Goal: Complete application form: Complete application form

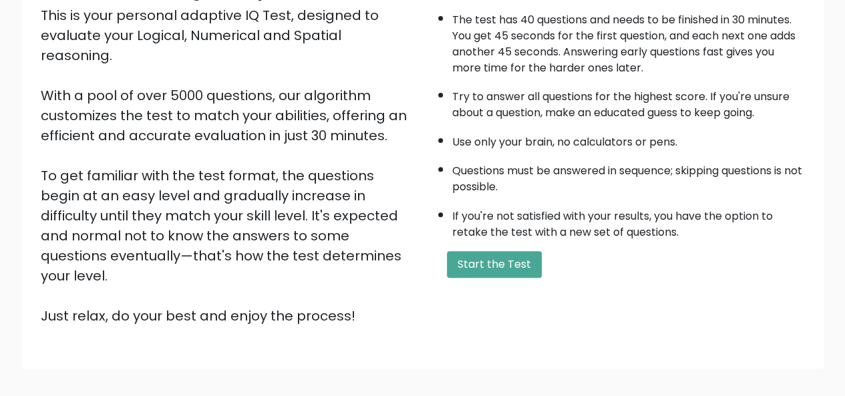
scroll to position [164, 0]
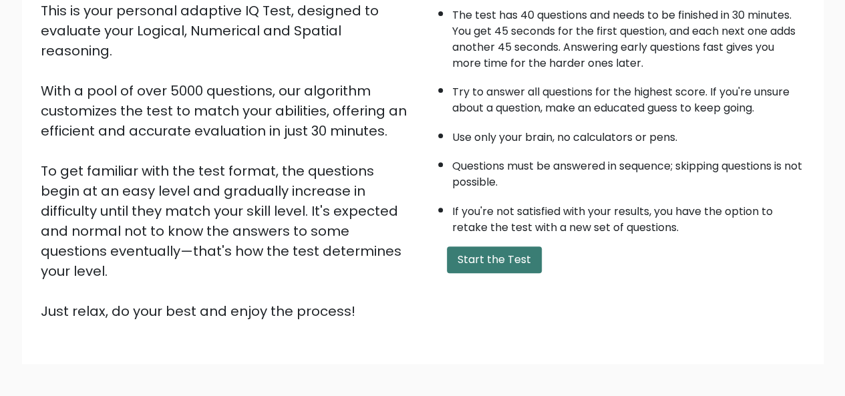
click at [519, 265] on button "Start the Test" at bounding box center [494, 260] width 95 height 27
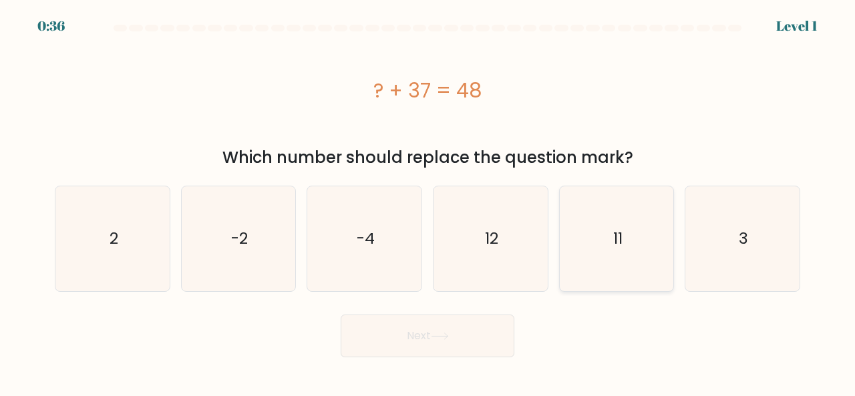
click at [601, 249] on icon "11" at bounding box center [617, 238] width 105 height 105
click at [428, 202] on input "e. 11" at bounding box center [428, 199] width 1 height 3
radio input "true"
click at [430, 337] on button "Next" at bounding box center [428, 336] width 174 height 43
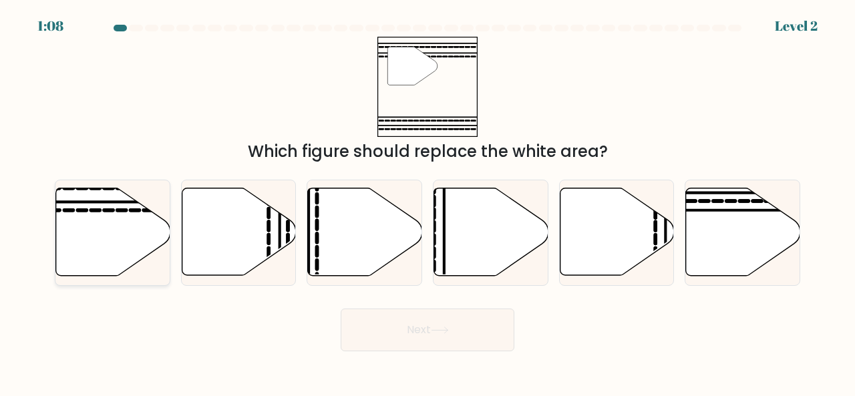
click at [111, 236] on icon at bounding box center [113, 232] width 114 height 88
click at [428, 202] on input "a." at bounding box center [428, 199] width 1 height 3
radio input "true"
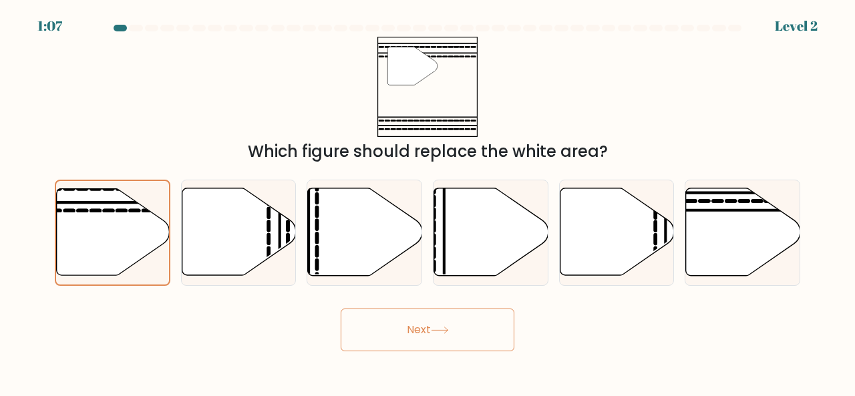
click at [439, 324] on button "Next" at bounding box center [428, 330] width 174 height 43
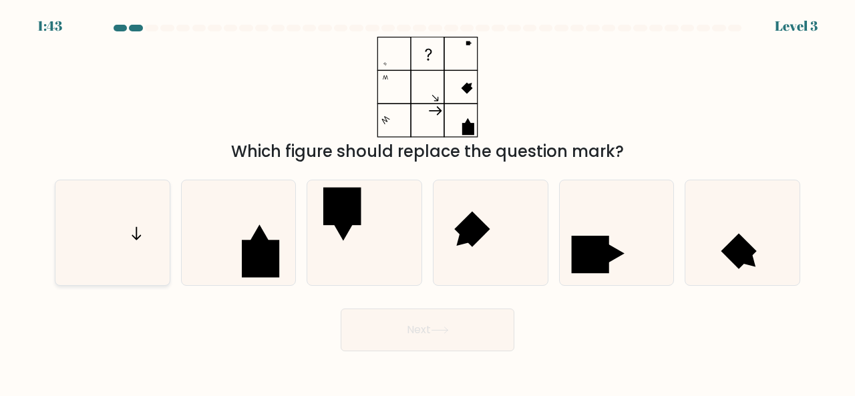
click at [144, 247] on icon at bounding box center [112, 232] width 105 height 105
click at [428, 202] on input "a." at bounding box center [428, 199] width 1 height 3
radio input "true"
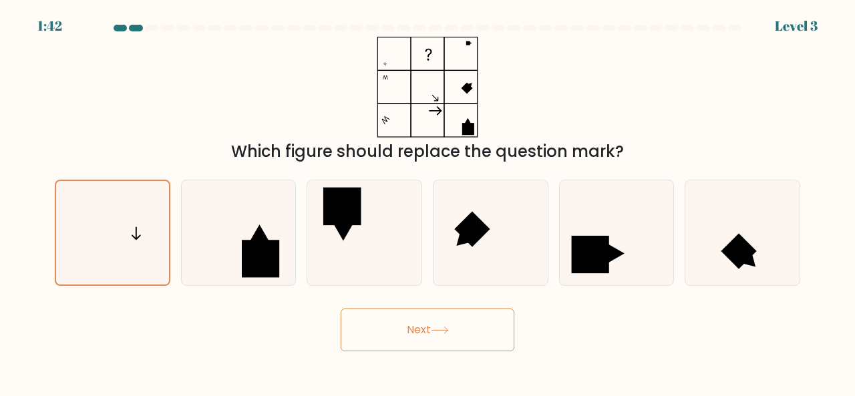
click at [472, 339] on button "Next" at bounding box center [428, 330] width 174 height 43
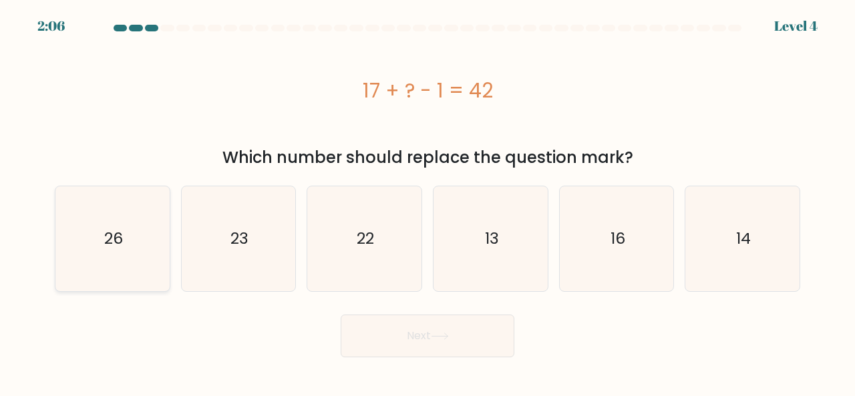
click at [125, 205] on icon "26" at bounding box center [112, 238] width 105 height 105
click at [428, 202] on input "a. 26" at bounding box center [428, 199] width 1 height 3
radio input "true"
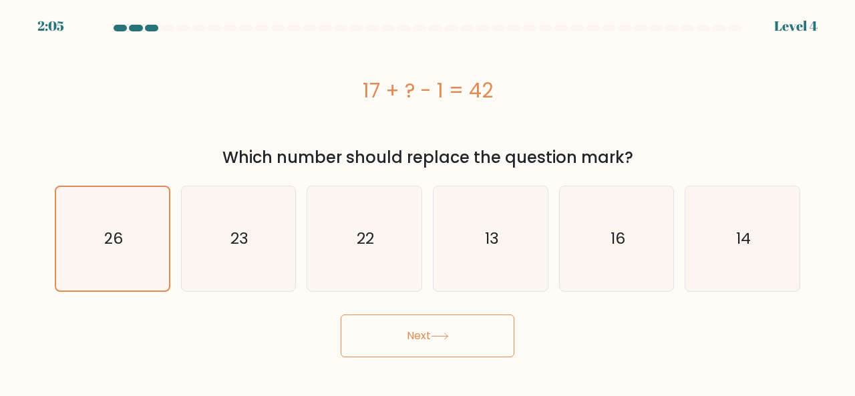
click at [449, 337] on icon at bounding box center [440, 336] width 18 height 7
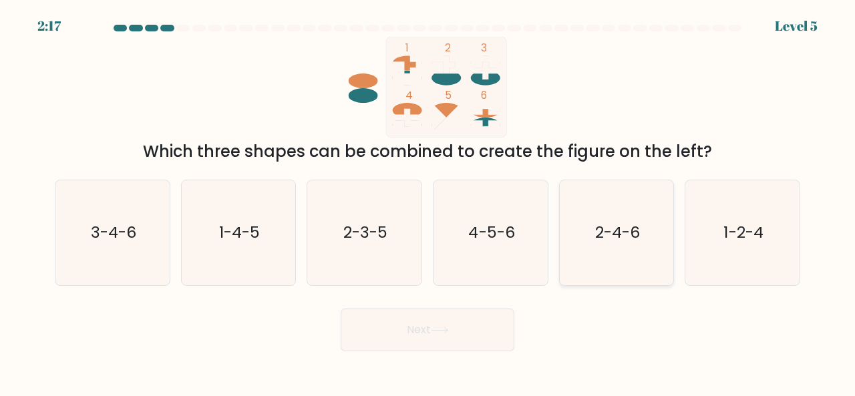
click at [612, 232] on text "2-4-6" at bounding box center [617, 232] width 45 height 22
click at [428, 202] on input "e. 2-4-6" at bounding box center [428, 199] width 1 height 3
radio input "true"
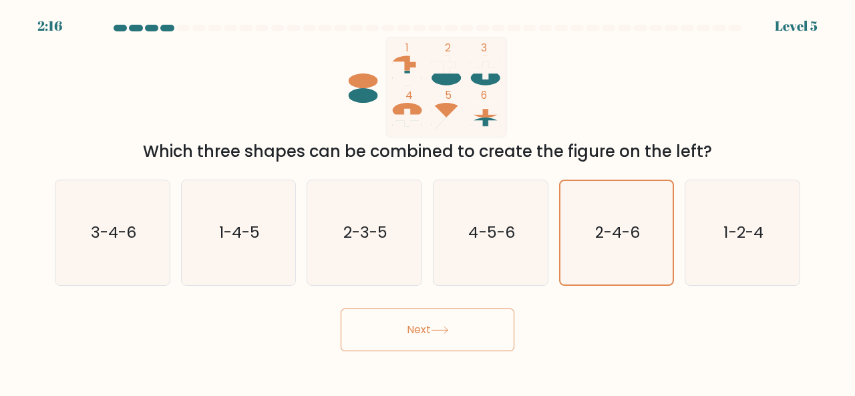
click at [482, 328] on button "Next" at bounding box center [428, 330] width 174 height 43
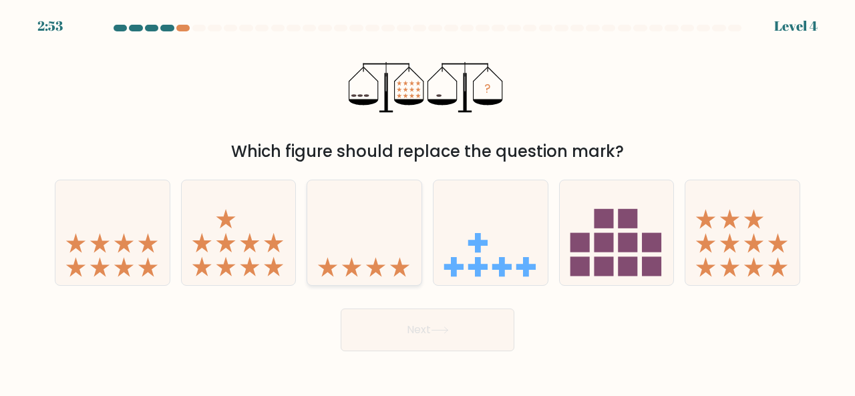
click at [392, 234] on icon at bounding box center [364, 232] width 114 height 94
click at [428, 202] on input "c." at bounding box center [428, 199] width 1 height 3
radio input "true"
click at [451, 339] on button "Next" at bounding box center [428, 330] width 174 height 43
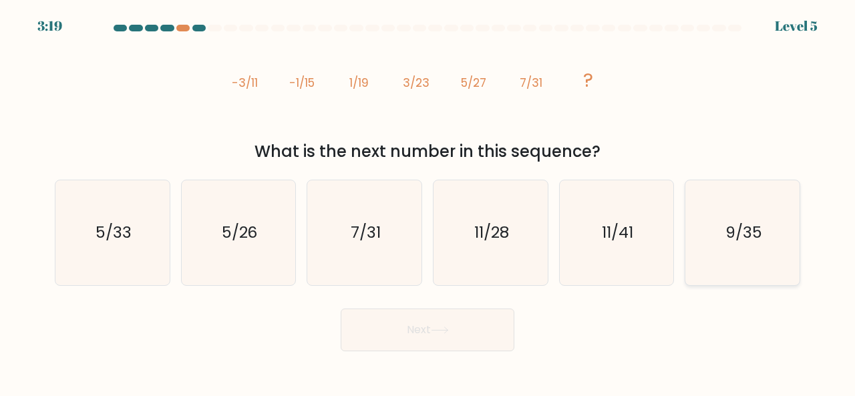
click at [763, 225] on icon "9/35" at bounding box center [742, 232] width 105 height 105
click at [428, 202] on input "f. 9/35" at bounding box center [428, 199] width 1 height 3
radio input "true"
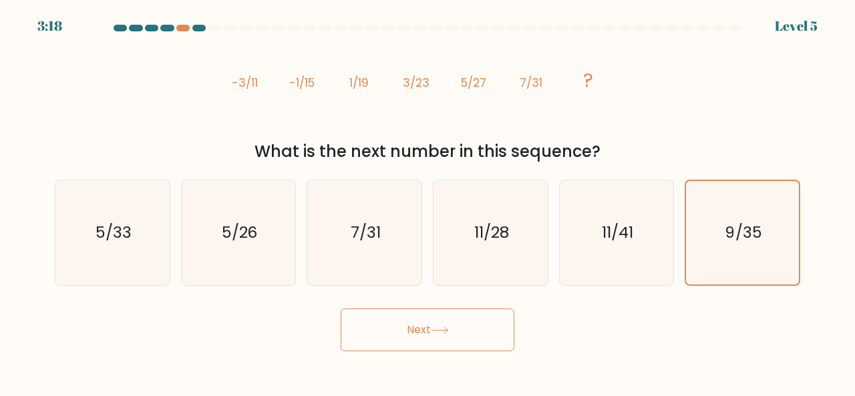
click at [475, 327] on button "Next" at bounding box center [428, 330] width 174 height 43
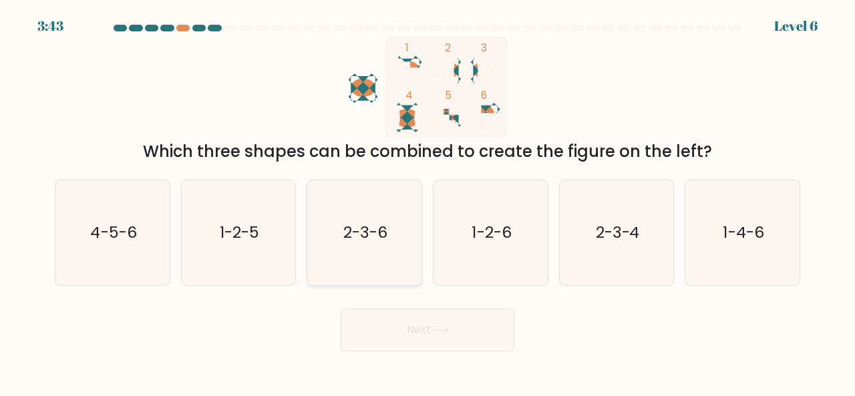
click at [399, 196] on icon "2-3-6" at bounding box center [364, 232] width 105 height 105
click at [428, 198] on input "c. 2-3-6" at bounding box center [428, 199] width 1 height 3
radio input "true"
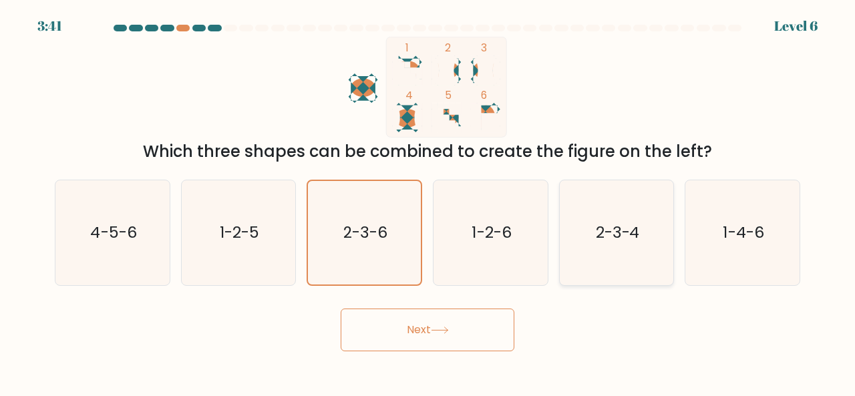
click at [599, 214] on icon "2-3-4" at bounding box center [617, 232] width 105 height 105
click at [428, 202] on input "e. 2-3-4" at bounding box center [428, 199] width 1 height 3
radio input "true"
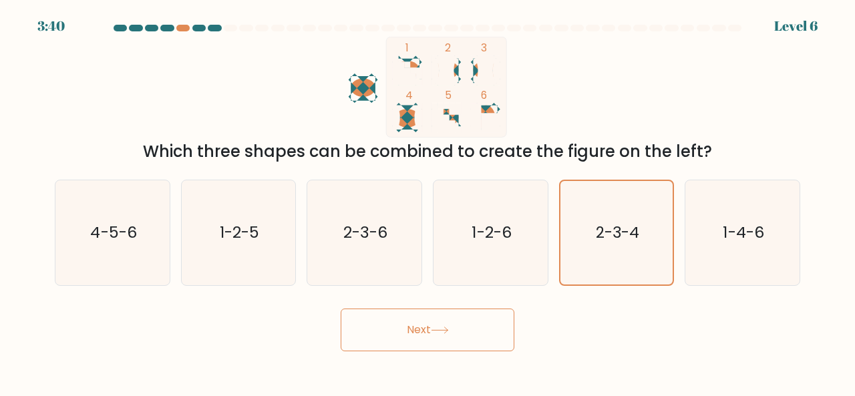
click at [478, 331] on button "Next" at bounding box center [428, 330] width 174 height 43
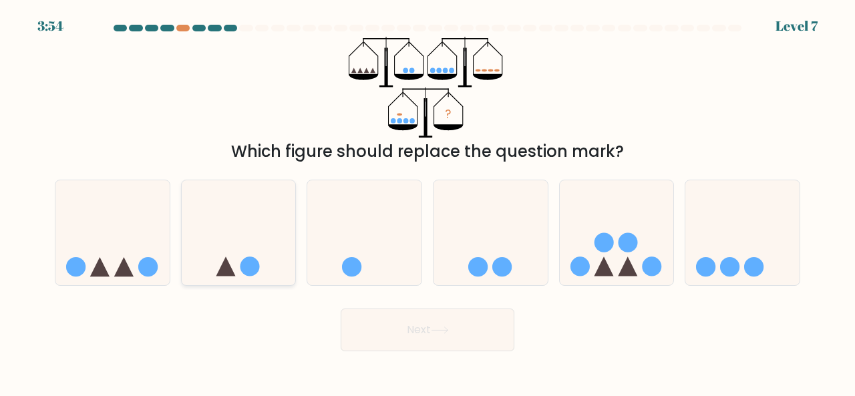
click at [265, 240] on icon at bounding box center [239, 232] width 114 height 94
click at [428, 202] on input "b." at bounding box center [428, 199] width 1 height 3
radio input "true"
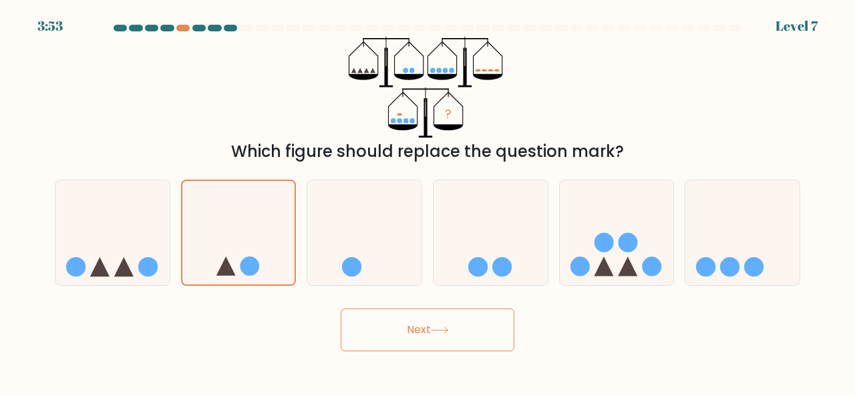
click at [470, 335] on button "Next" at bounding box center [428, 330] width 174 height 43
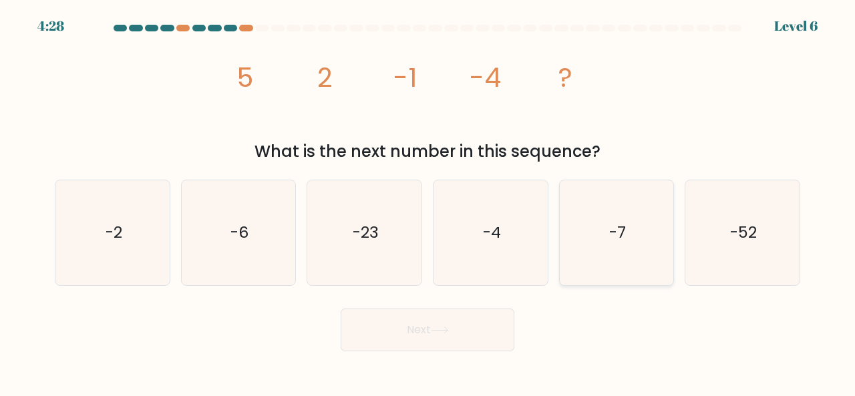
click at [584, 225] on icon "-7" at bounding box center [617, 232] width 105 height 105
click at [428, 202] on input "e. -7" at bounding box center [428, 199] width 1 height 3
radio input "true"
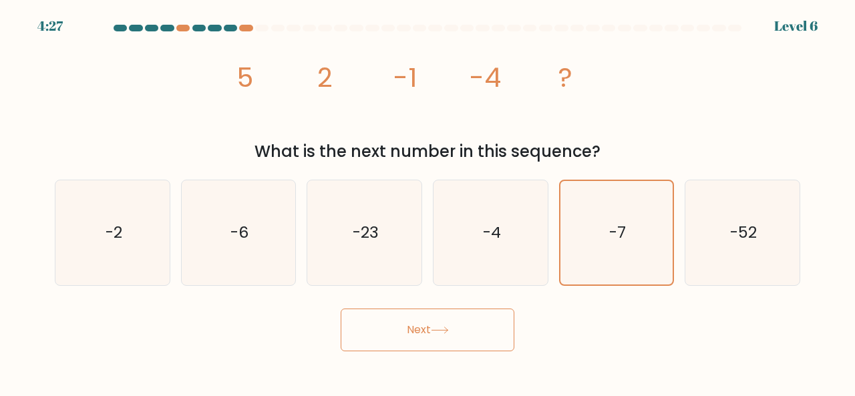
click at [456, 344] on button "Next" at bounding box center [428, 330] width 174 height 43
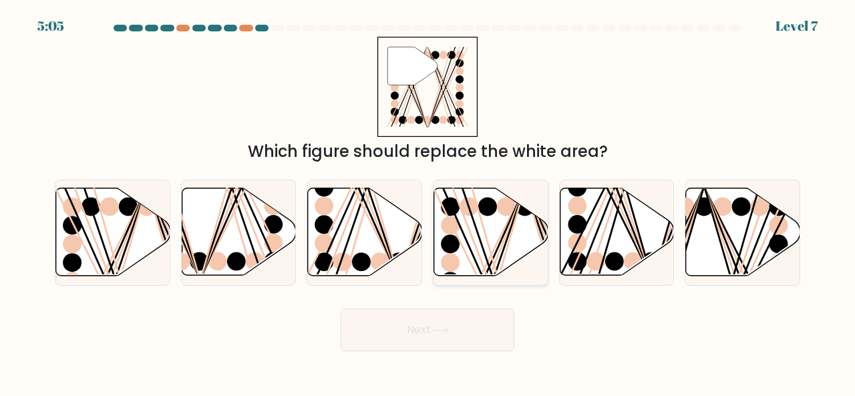
click at [466, 221] on icon at bounding box center [491, 232] width 114 height 88
click at [428, 202] on input "d." at bounding box center [428, 199] width 1 height 3
radio input "true"
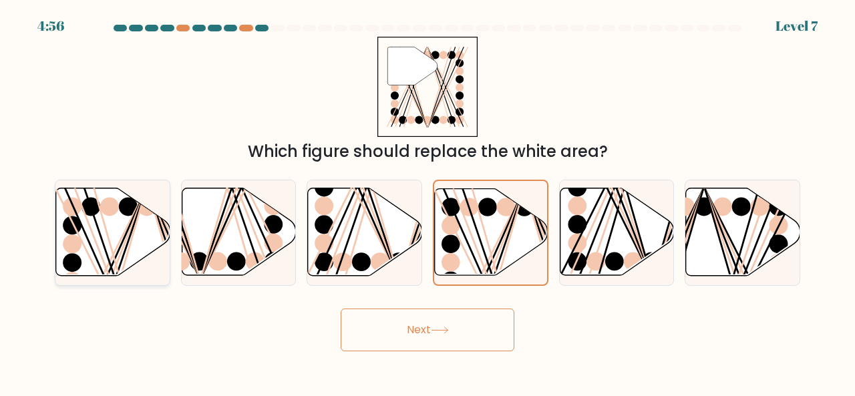
click at [143, 221] on icon at bounding box center [113, 232] width 114 height 88
click at [428, 202] on input "a." at bounding box center [428, 199] width 1 height 3
radio input "true"
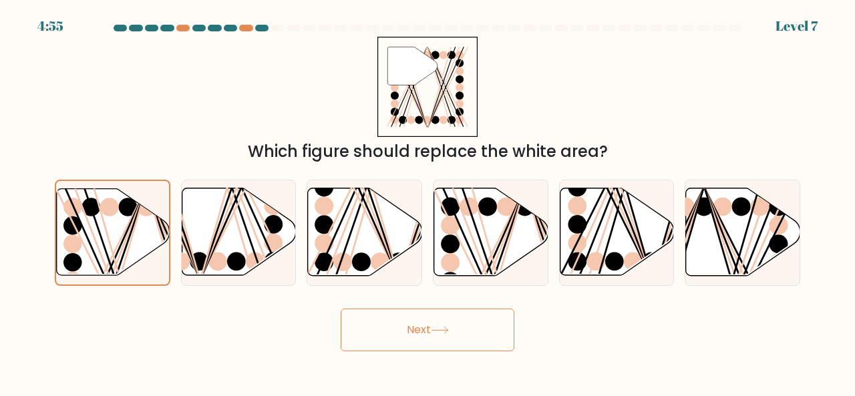
click at [425, 323] on button "Next" at bounding box center [428, 330] width 174 height 43
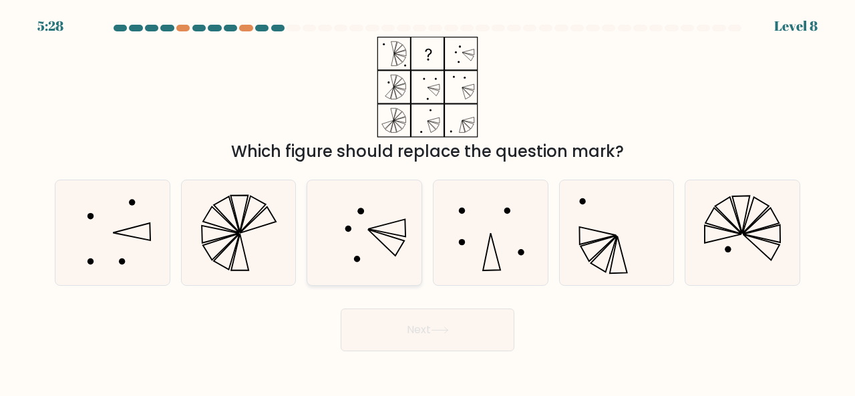
click at [388, 232] on icon at bounding box center [364, 232] width 105 height 105
click at [428, 202] on input "c." at bounding box center [428, 199] width 1 height 3
radio input "true"
click at [600, 251] on icon at bounding box center [599, 249] width 36 height 26
click at [428, 202] on input "e." at bounding box center [428, 199] width 1 height 3
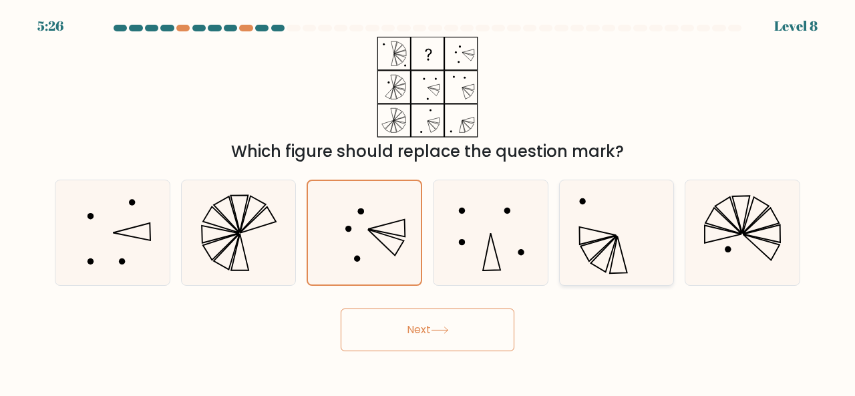
radio input "true"
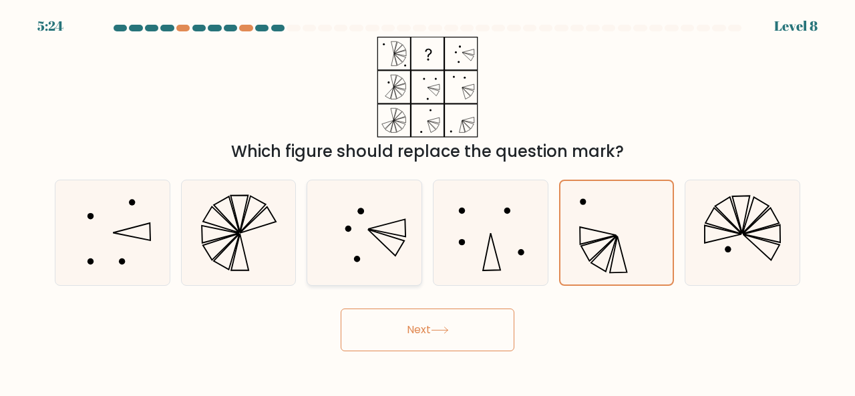
click at [348, 237] on icon at bounding box center [364, 232] width 105 height 105
click at [428, 202] on input "c." at bounding box center [428, 199] width 1 height 3
radio input "true"
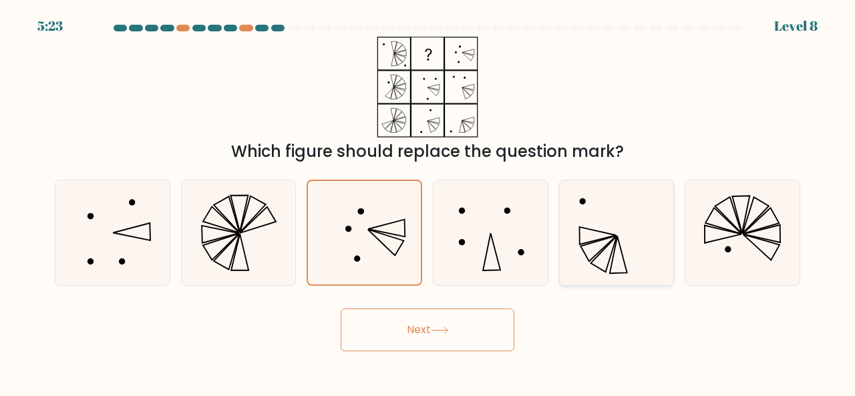
click at [560, 226] on div at bounding box center [617, 233] width 116 height 106
click at [428, 202] on input "e." at bounding box center [428, 199] width 1 height 3
radio input "true"
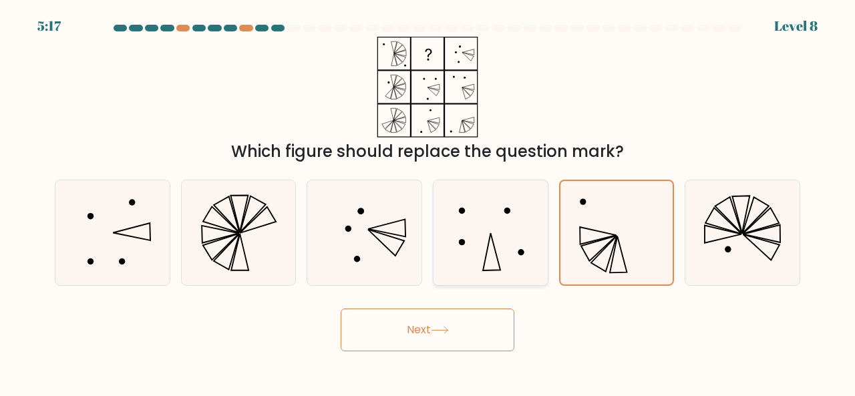
click at [480, 210] on icon at bounding box center [490, 232] width 105 height 105
click at [428, 202] on input "d." at bounding box center [428, 199] width 1 height 3
radio input "true"
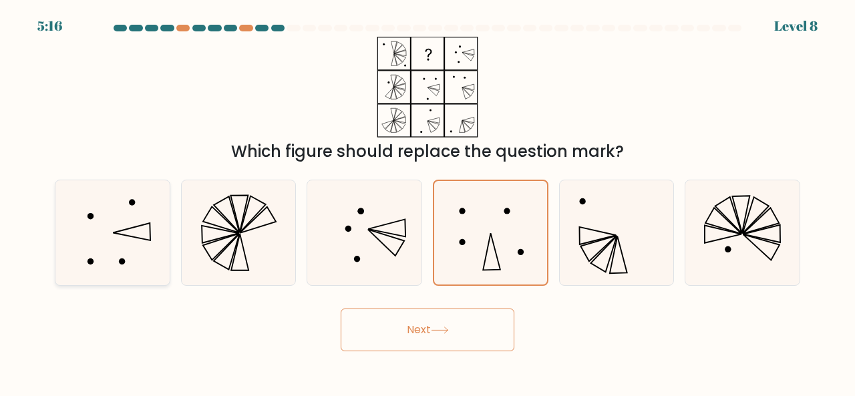
click at [147, 223] on icon at bounding box center [112, 232] width 105 height 105
click at [428, 202] on input "a." at bounding box center [428, 199] width 1 height 3
radio input "true"
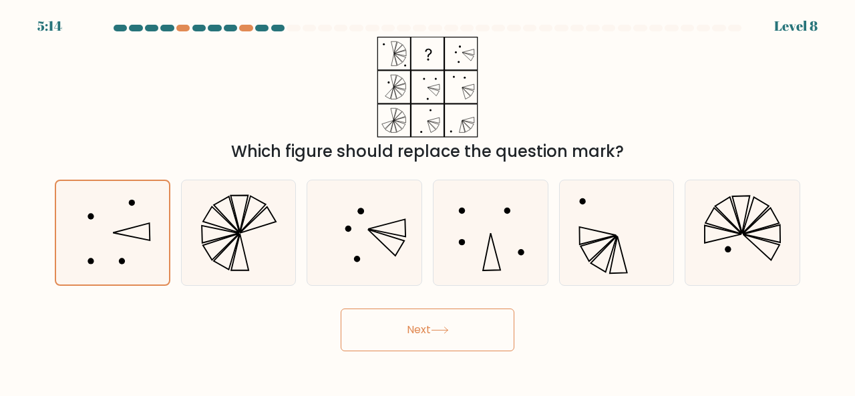
click at [449, 332] on icon at bounding box center [440, 330] width 18 height 7
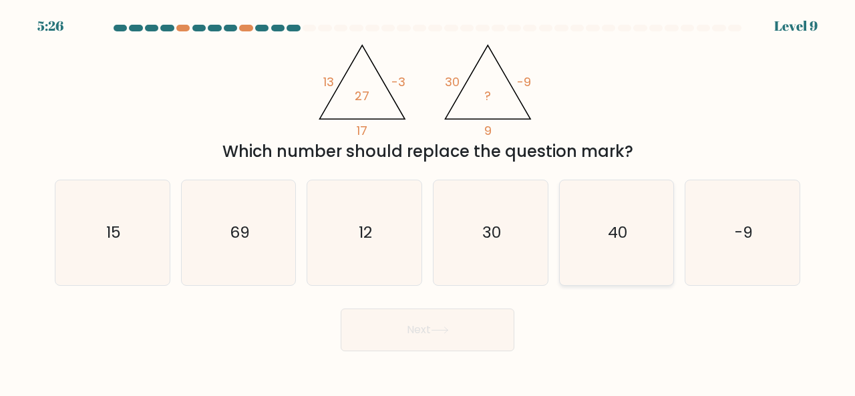
click at [650, 249] on icon "40" at bounding box center [617, 232] width 105 height 105
click at [428, 202] on input "e. 40" at bounding box center [428, 199] width 1 height 3
radio input "true"
click at [439, 328] on icon at bounding box center [440, 330] width 18 height 7
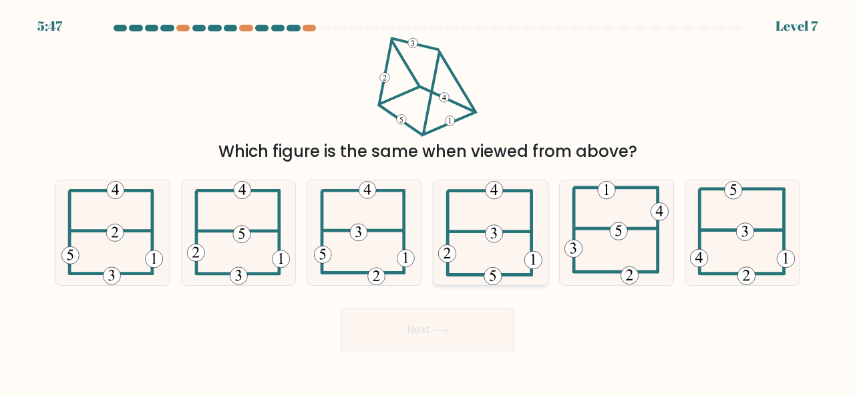
click at [474, 261] on icon at bounding box center [490, 232] width 104 height 105
click at [428, 202] on input "d." at bounding box center [428, 199] width 1 height 3
radio input "true"
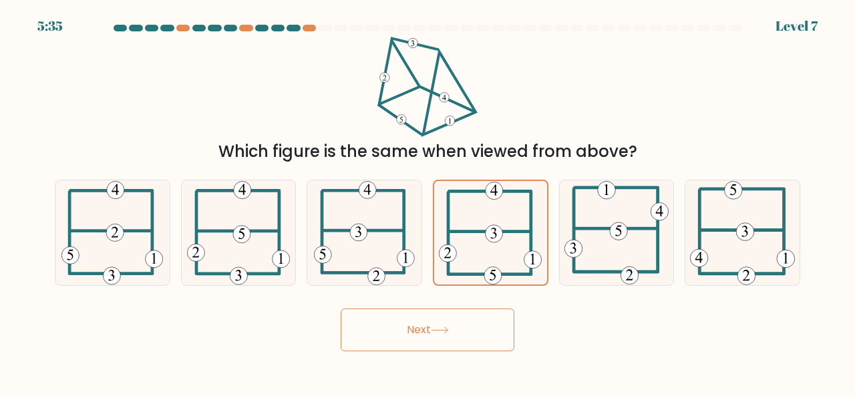
click at [495, 326] on button "Next" at bounding box center [428, 330] width 174 height 43
click at [430, 336] on button "Next" at bounding box center [428, 330] width 174 height 43
click at [413, 331] on button "Next" at bounding box center [428, 330] width 174 height 43
click at [478, 331] on button "Next" at bounding box center [428, 330] width 174 height 43
click at [576, 46] on div "Which figure is the same when viewed from above?" at bounding box center [428, 100] width 762 height 127
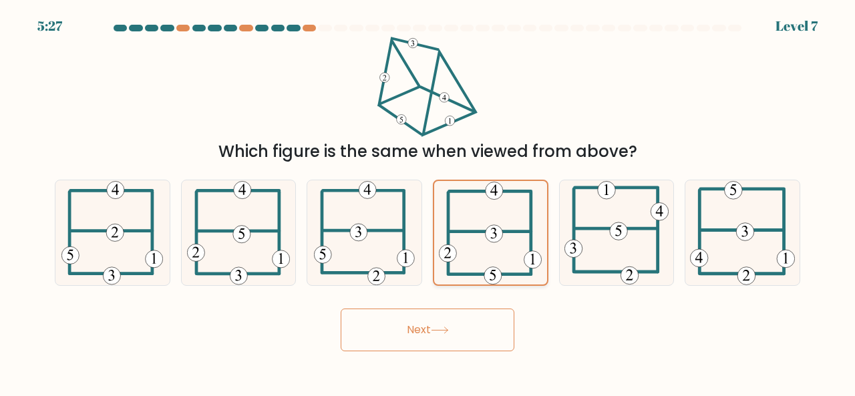
click at [513, 269] on icon at bounding box center [490, 233] width 103 height 104
click at [428, 202] on input "d." at bounding box center [428, 199] width 1 height 3
click at [464, 323] on button "Next" at bounding box center [428, 330] width 174 height 43
click at [356, 316] on button "Next" at bounding box center [428, 330] width 174 height 43
click at [419, 335] on button "Next" at bounding box center [428, 330] width 174 height 43
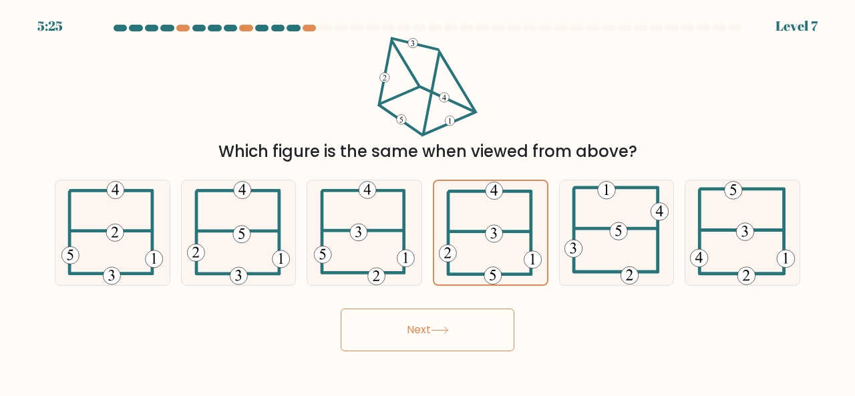
click at [419, 335] on button "Next" at bounding box center [428, 330] width 174 height 43
click at [532, 324] on div "Next" at bounding box center [428, 326] width 762 height 49
click at [618, 202] on icon at bounding box center [617, 232] width 105 height 105
click at [428, 202] on input "e." at bounding box center [428, 199] width 1 height 3
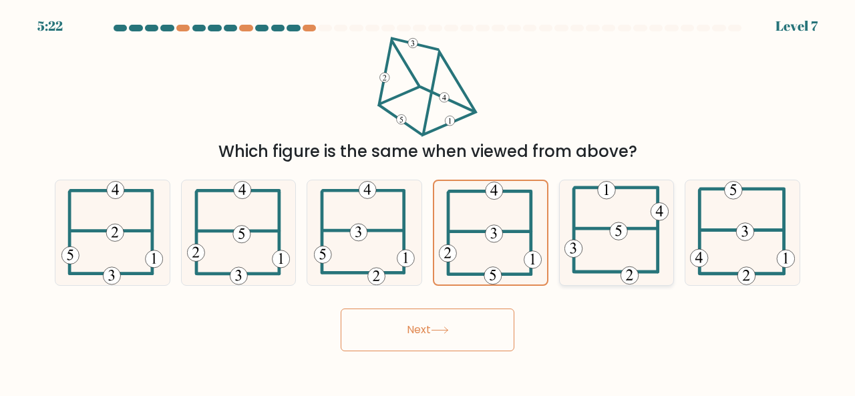
radio input "true"
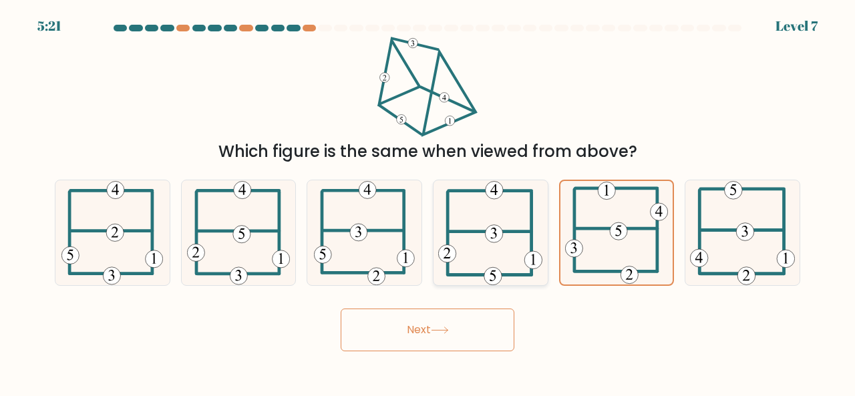
click at [489, 223] on icon at bounding box center [490, 232] width 104 height 105
click at [428, 202] on input "d." at bounding box center [428, 199] width 1 height 3
radio input "true"
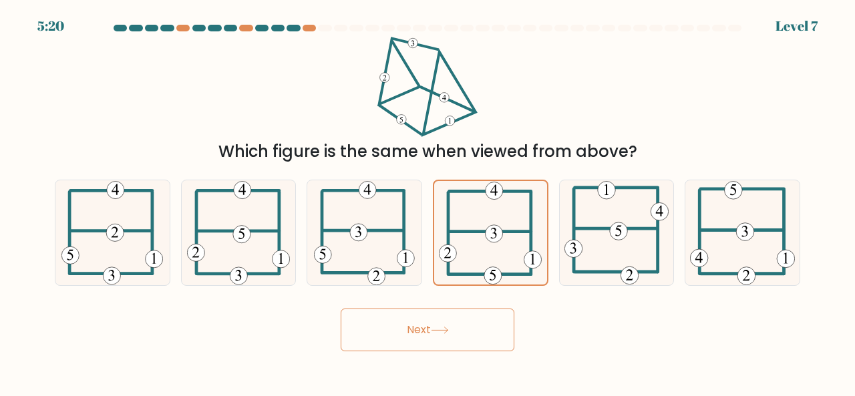
click at [456, 329] on button "Next" at bounding box center [428, 330] width 174 height 43
click at [341, 309] on button "Next" at bounding box center [428, 330] width 174 height 43
click at [456, 329] on button "Next" at bounding box center [428, 330] width 174 height 43
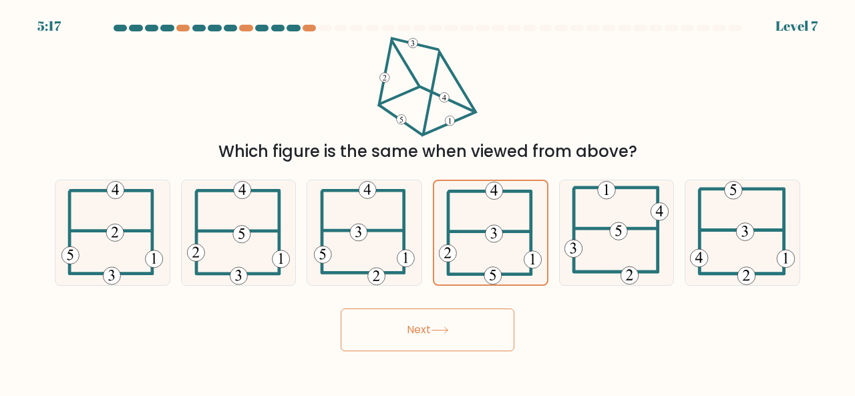
click at [456, 329] on button "Next" at bounding box center [428, 330] width 174 height 43
click at [455, 346] on button "Next" at bounding box center [428, 330] width 174 height 43
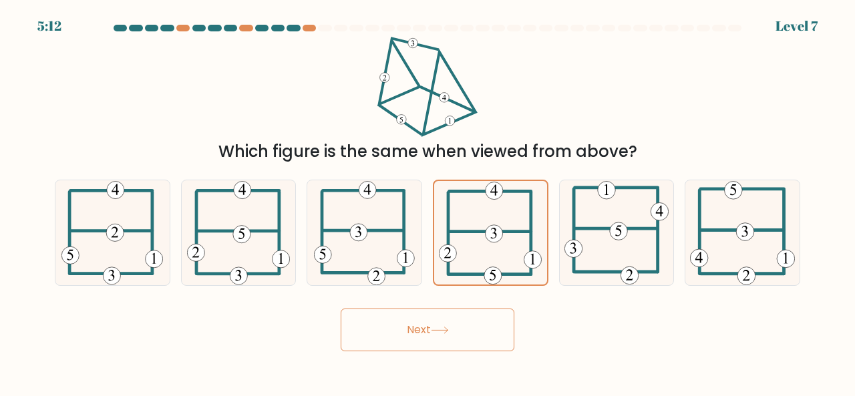
drag, startPoint x: 853, startPoint y: 74, endPoint x: 855, endPoint y: 138, distance: 64.2
click at [855, 138] on form at bounding box center [427, 188] width 855 height 327
click at [466, 191] on 306 at bounding box center [491, 191] width 82 height 0
click at [428, 198] on input "d." at bounding box center [428, 199] width 1 height 3
click at [466, 191] on 306 at bounding box center [491, 191] width 82 height 0
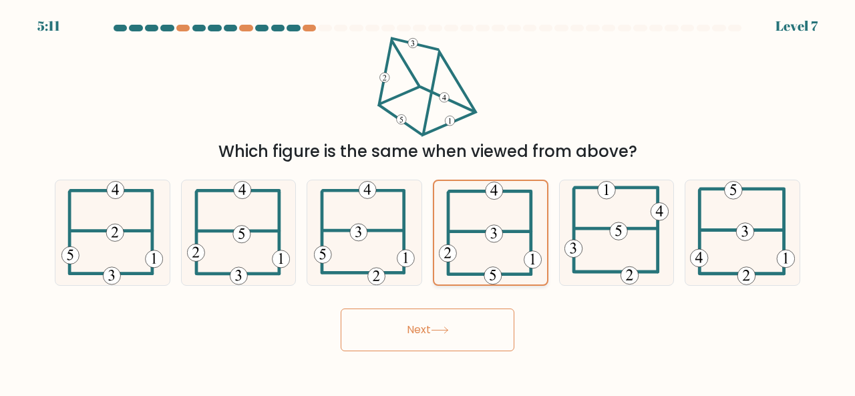
click at [428, 198] on input "d." at bounding box center [428, 199] width 1 height 3
click at [466, 191] on 306 at bounding box center [491, 191] width 82 height 0
click at [428, 198] on input "d." at bounding box center [428, 199] width 1 height 3
click at [466, 191] on 306 at bounding box center [491, 191] width 82 height 0
click at [428, 198] on input "d." at bounding box center [428, 199] width 1 height 3
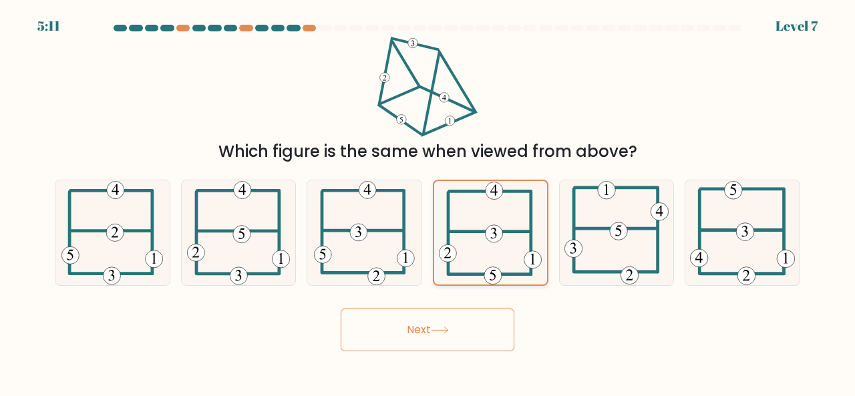
click at [466, 191] on 306 at bounding box center [491, 191] width 82 height 0
click at [428, 198] on input "d." at bounding box center [428, 199] width 1 height 3
click at [454, 323] on button "Next" at bounding box center [428, 330] width 174 height 43
click at [387, 336] on button "Next" at bounding box center [428, 330] width 174 height 43
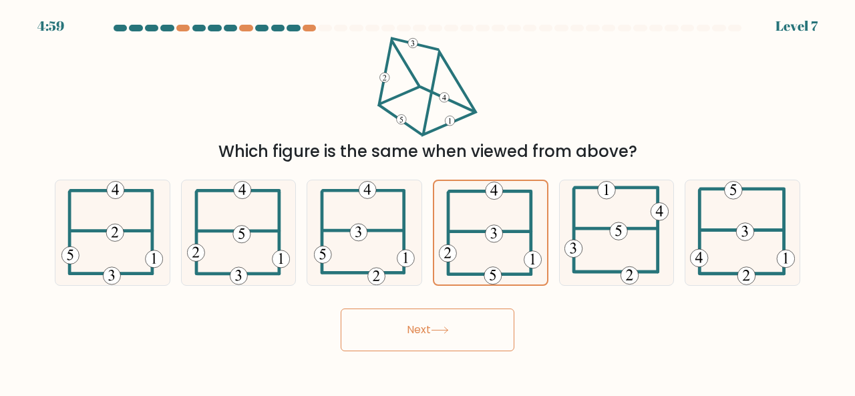
click at [449, 336] on button "Next" at bounding box center [428, 330] width 174 height 43
click at [698, 37] on div "Which figure is the same when viewed from above?" at bounding box center [428, 100] width 762 height 127
